Goal: Information Seeking & Learning: Learn about a topic

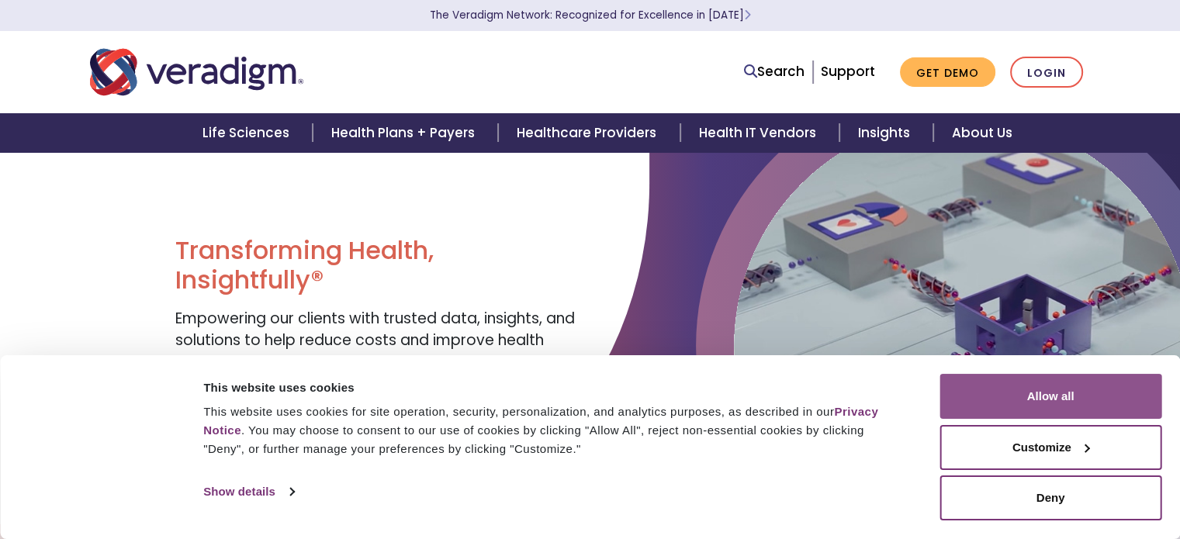
click at [1073, 390] on button "Allow all" at bounding box center [1050, 396] width 222 height 45
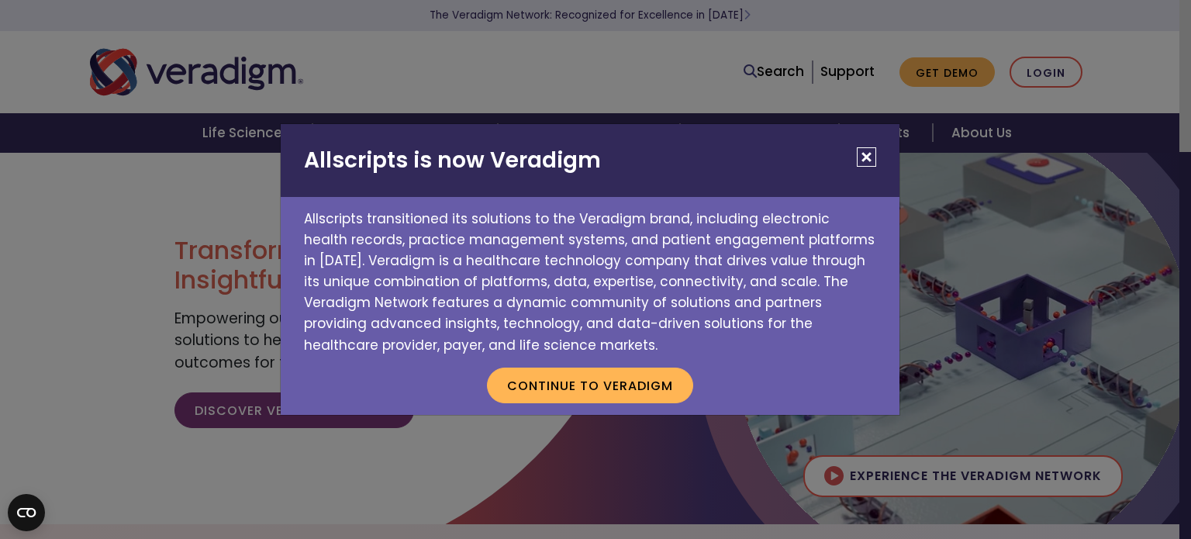
click at [862, 162] on button "Close" at bounding box center [866, 156] width 19 height 19
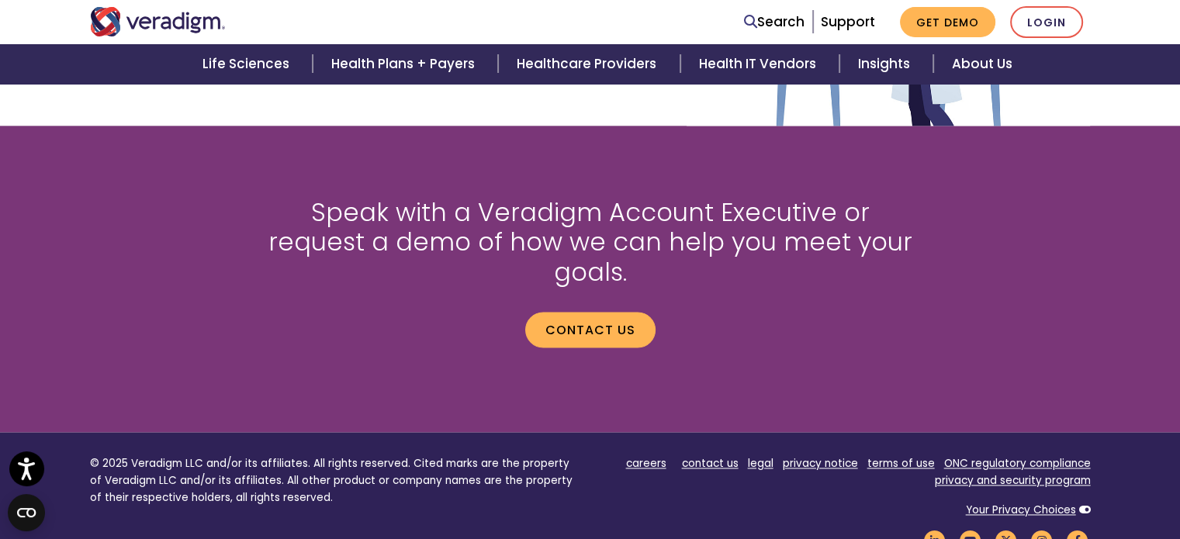
scroll to position [2230, 0]
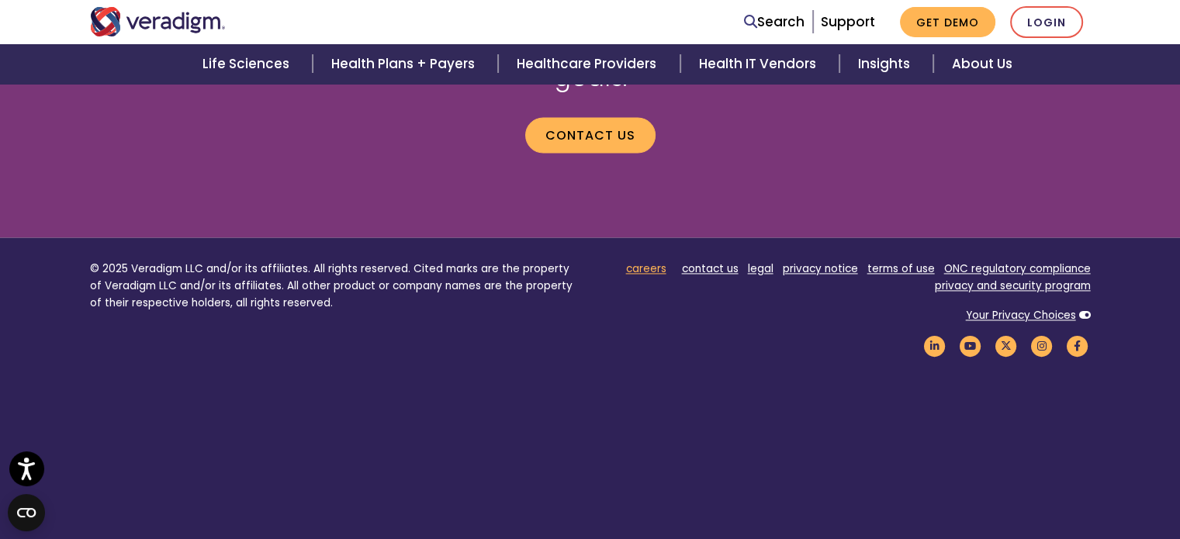
click at [651, 261] on link "careers" at bounding box center [646, 268] width 40 height 15
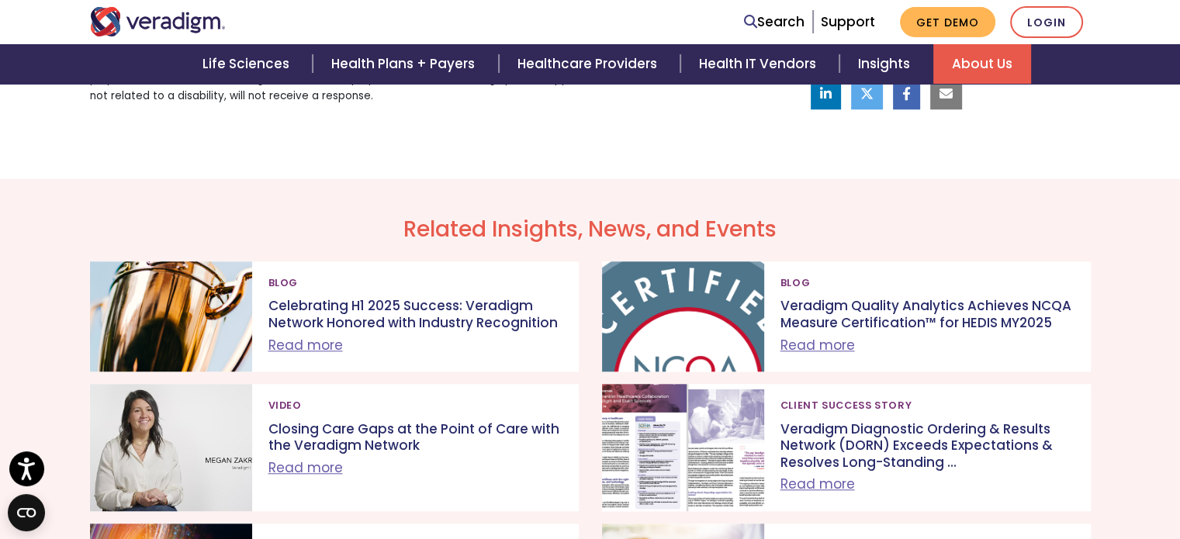
scroll to position [1114, 0]
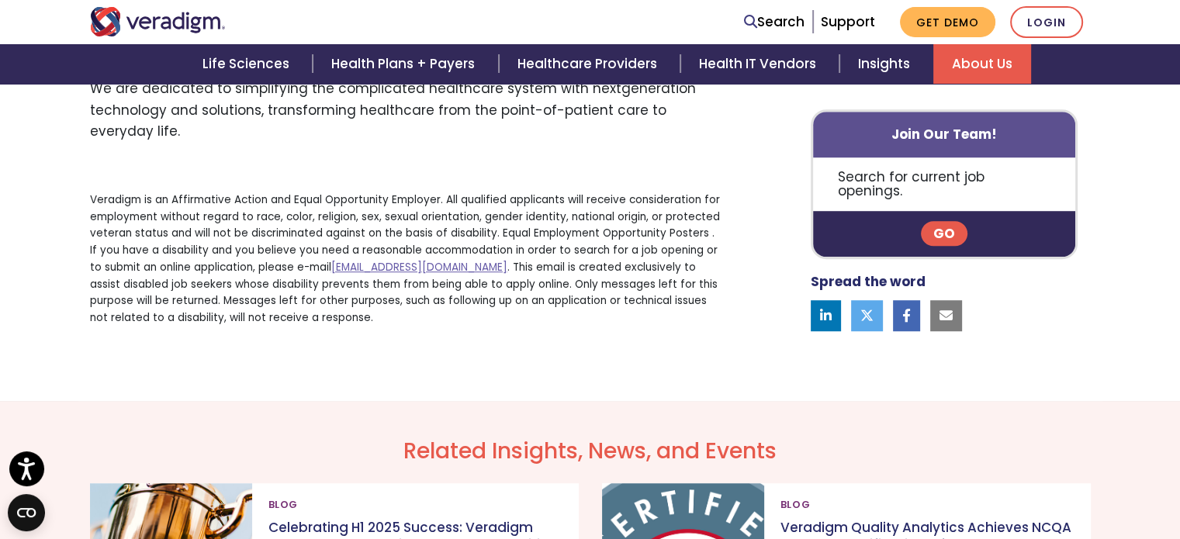
click at [931, 223] on link "Go" at bounding box center [944, 233] width 47 height 25
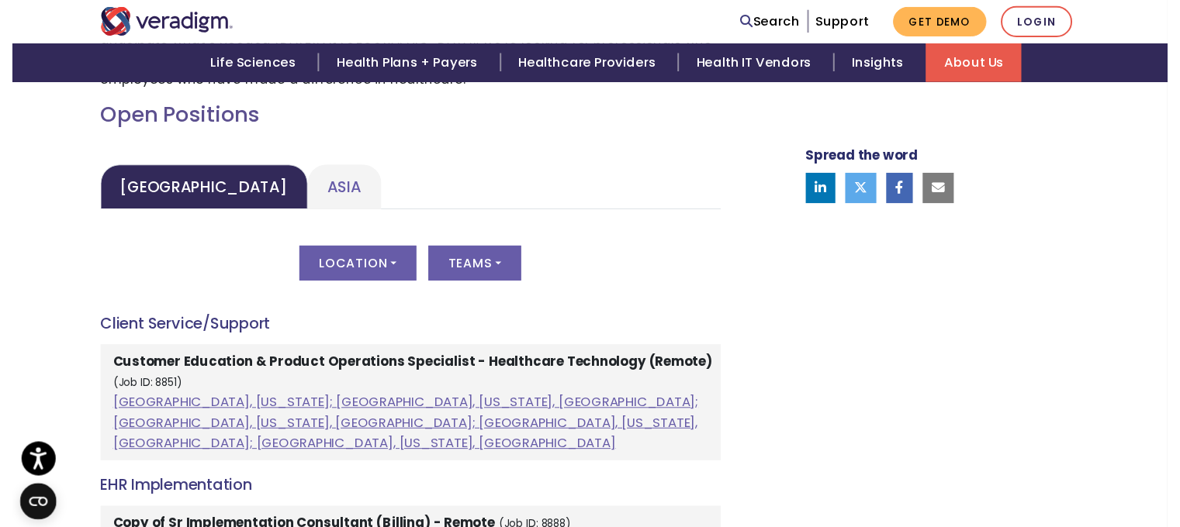
scroll to position [698, 0]
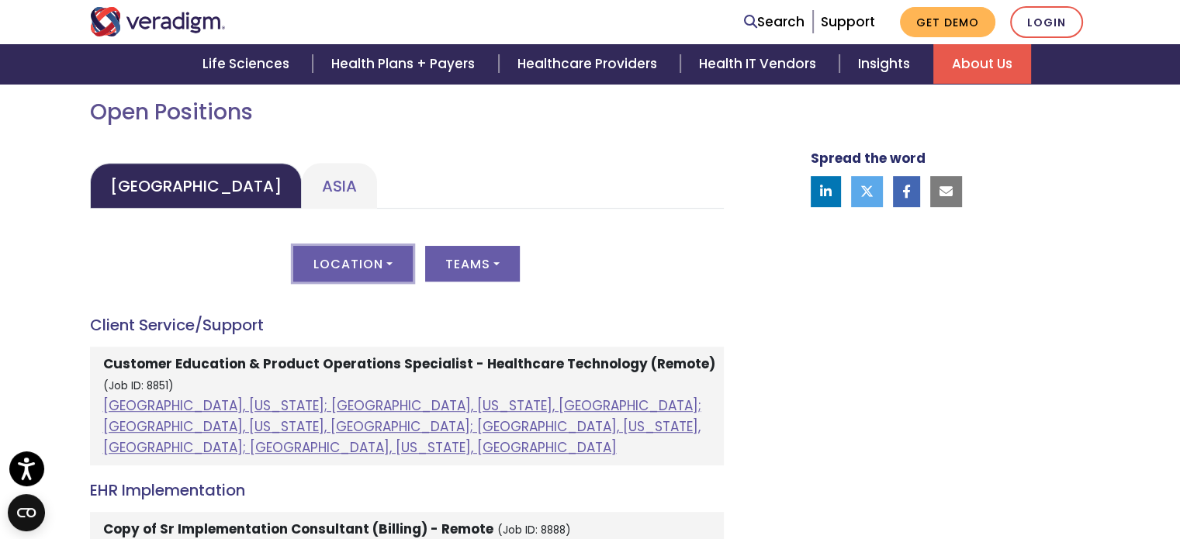
click at [369, 272] on button "Location" at bounding box center [352, 264] width 119 height 36
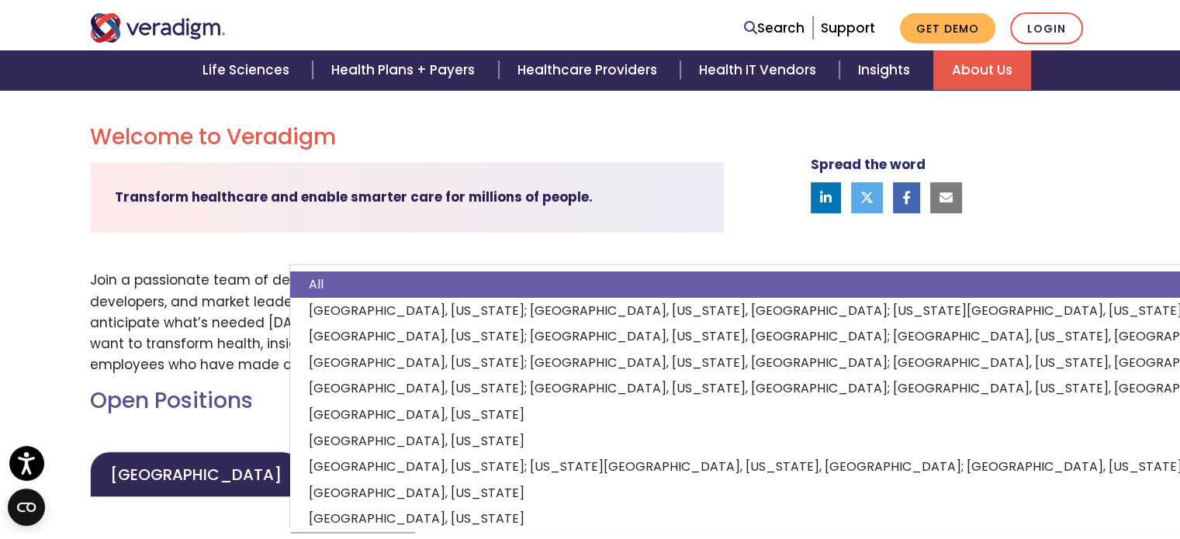
scroll to position [465, 0]
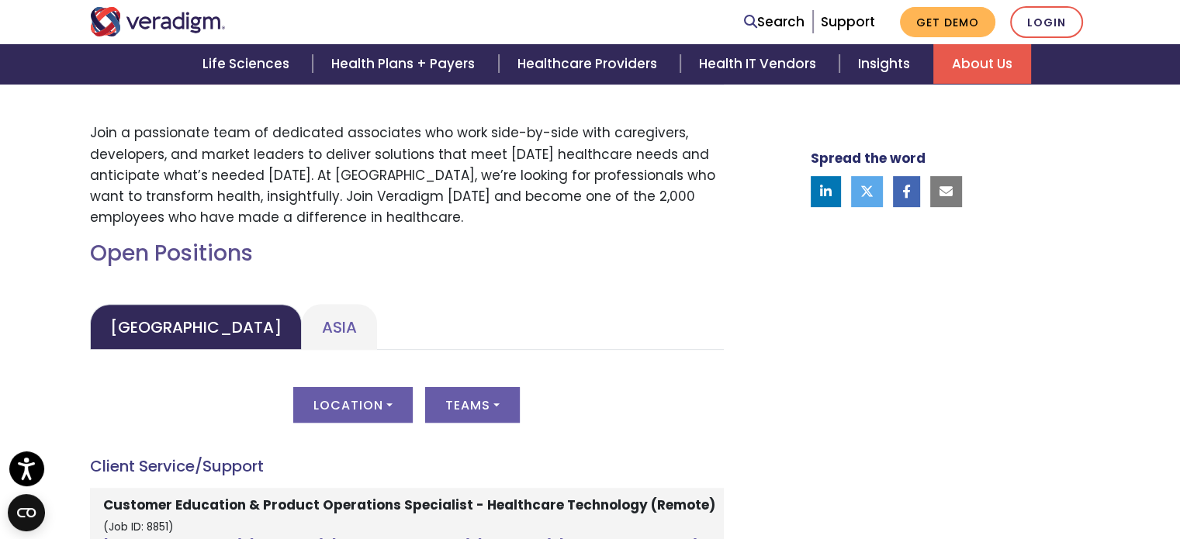
scroll to position [620, 0]
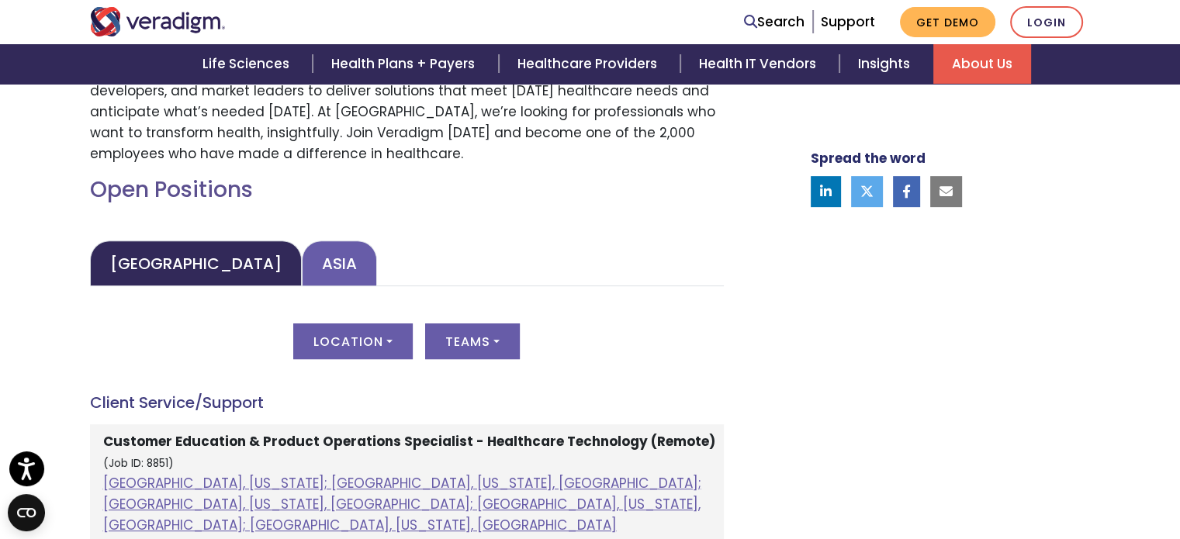
click at [302, 265] on link "Asia" at bounding box center [339, 263] width 75 height 46
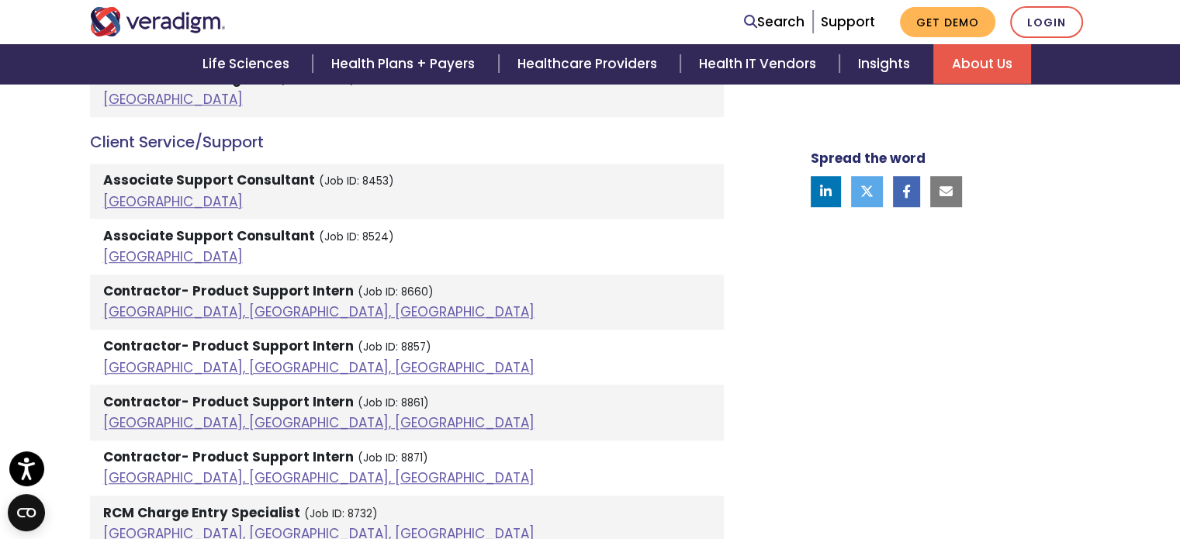
scroll to position [1086, 0]
click at [197, 182] on strong "Associate Support Consultant" at bounding box center [209, 179] width 212 height 19
click at [120, 201] on link "[GEOGRAPHIC_DATA]" at bounding box center [173, 201] width 140 height 19
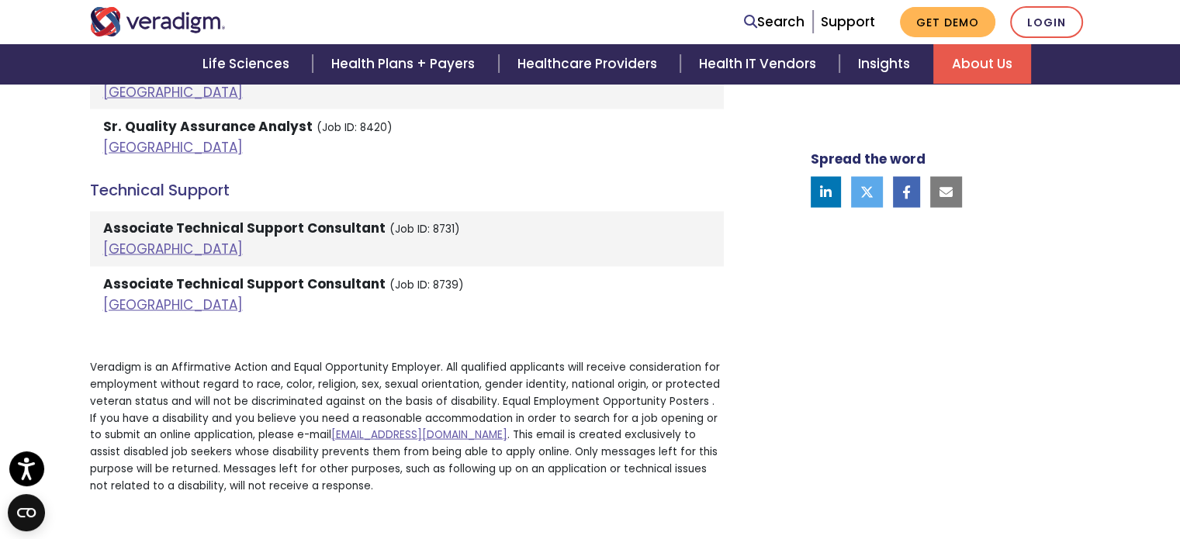
scroll to position [3102, 0]
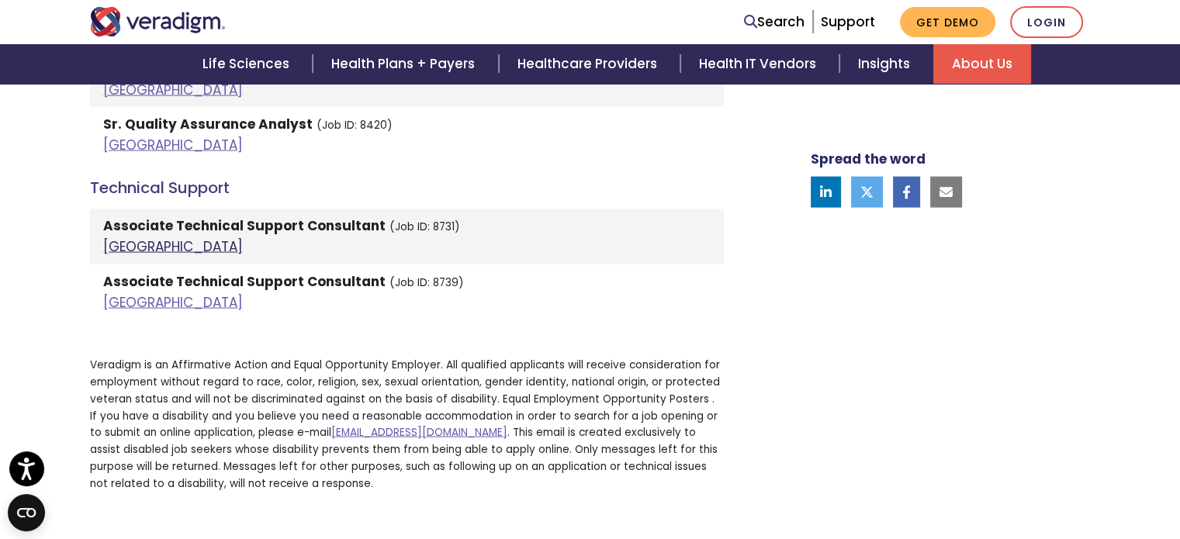
click at [116, 237] on link "[GEOGRAPHIC_DATA]" at bounding box center [173, 246] width 140 height 19
